Goal: Task Accomplishment & Management: Use online tool/utility

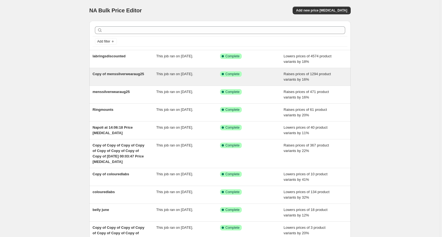
click at [189, 77] on div "This job ran on [DATE]." at bounding box center [188, 76] width 64 height 11
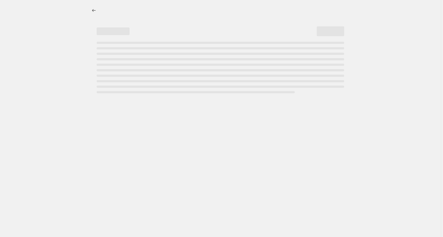
select select "percentage"
select select "remove"
select select "collection"
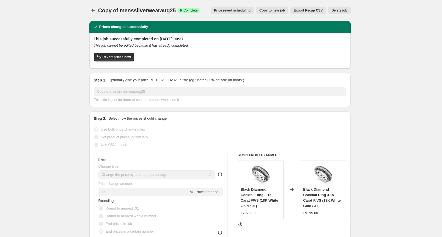
click at [278, 12] on span "Copy to new job" at bounding box center [272, 10] width 26 height 4
select select "percentage"
select select "remove"
select select "collection"
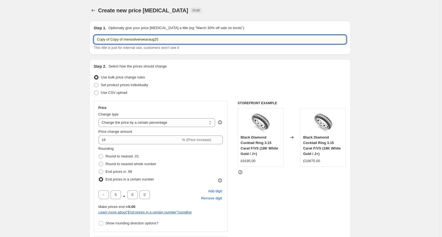
click at [168, 38] on input "Copy of Copy of menssilverwearaug25" at bounding box center [220, 39] width 252 height 9
drag, startPoint x: 165, startPoint y: 38, endPoint x: 84, endPoint y: 42, distance: 81.1
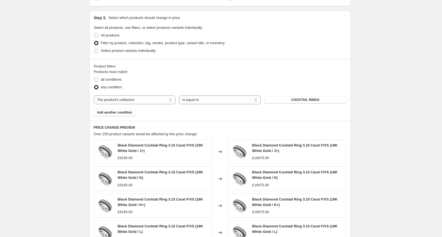
scroll to position [287, 0]
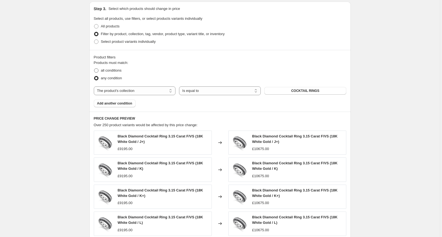
type input "9KdiamondandgoldearringsSep925"
click at [100, 70] on label "all conditions" at bounding box center [108, 71] width 28 height 8
click at [94, 69] on input "all conditions" at bounding box center [94, 68] width 0 height 0
radio input "true"
click at [138, 92] on select "The product The product's collection The product's tag The product's vendor The…" at bounding box center [135, 91] width 82 height 9
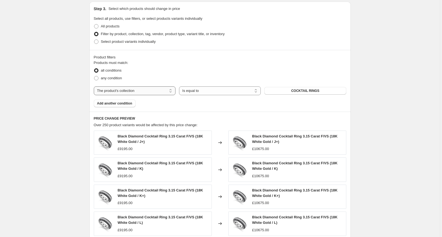
click at [95, 87] on select "The product The product's collection The product's tag The product's vendor The…" at bounding box center [135, 91] width 82 height 9
click at [296, 93] on button "COCKTAIL RINGS" at bounding box center [305, 91] width 82 height 8
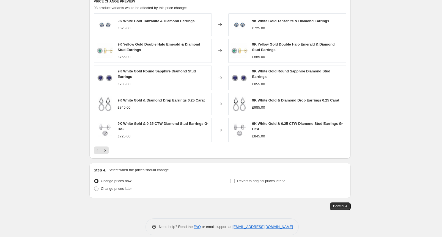
scroll to position [411, 0]
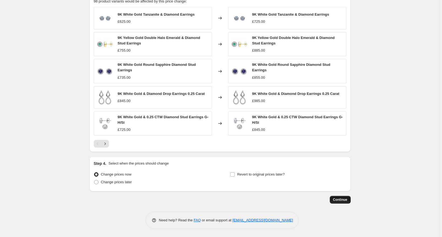
click at [336, 198] on button "Continue" at bounding box center [339, 200] width 21 height 8
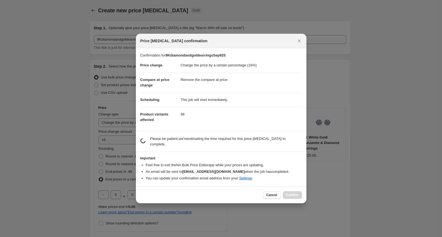
scroll to position [0, 0]
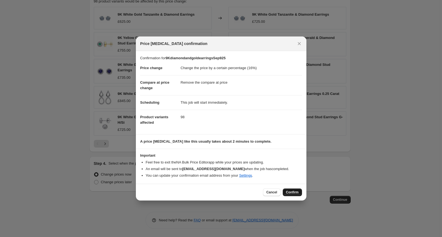
click at [292, 192] on span "Confirm" at bounding box center [292, 192] width 13 height 4
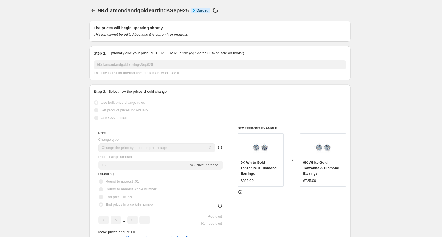
scroll to position [411, 0]
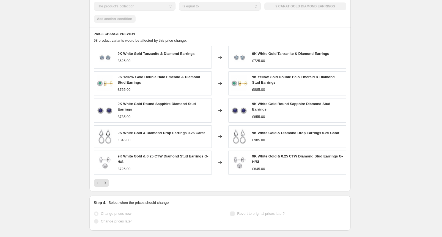
select select "percentage"
select select "remove"
select select "collection"
